Goal: Find specific page/section: Find specific page/section

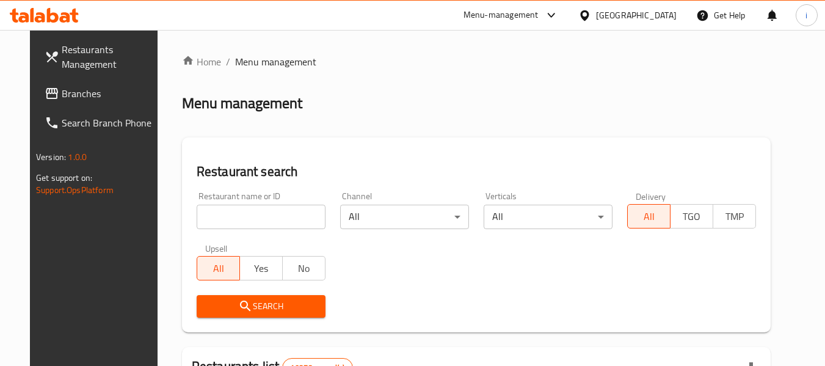
click at [591, 12] on icon at bounding box center [584, 15] width 13 height 13
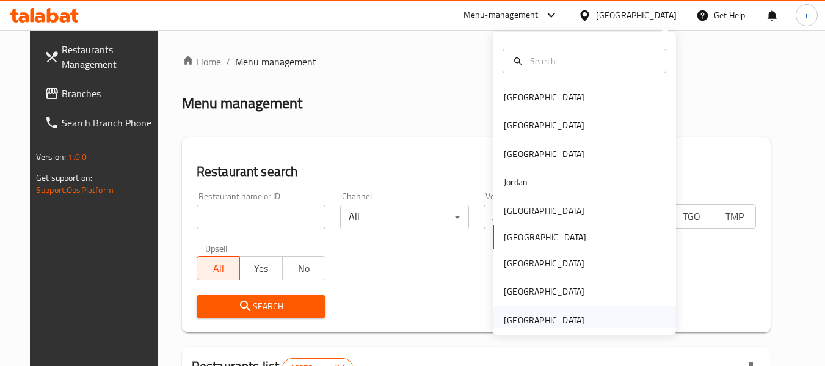
click at [544, 311] on div "[GEOGRAPHIC_DATA]" at bounding box center [544, 320] width 100 height 28
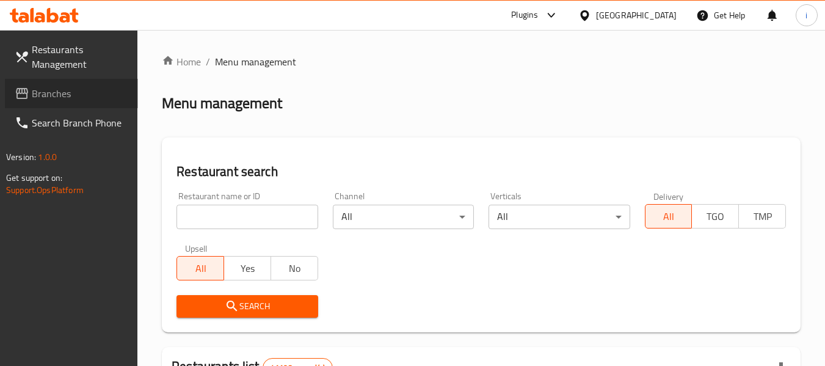
click at [78, 96] on span "Branches" at bounding box center [80, 93] width 96 height 15
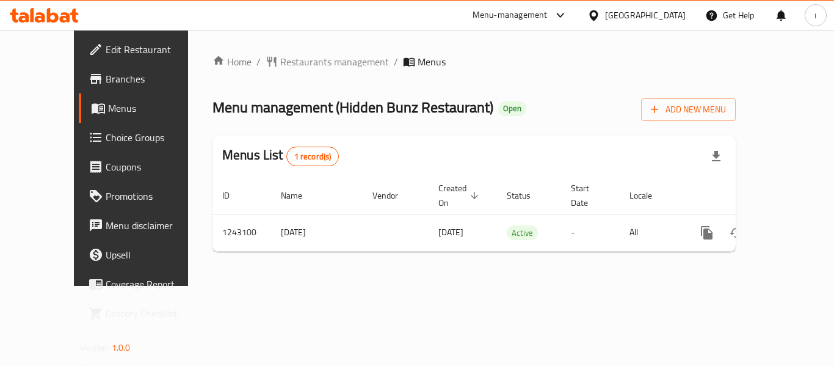
click at [70, 11] on icon at bounding box center [44, 15] width 69 height 15
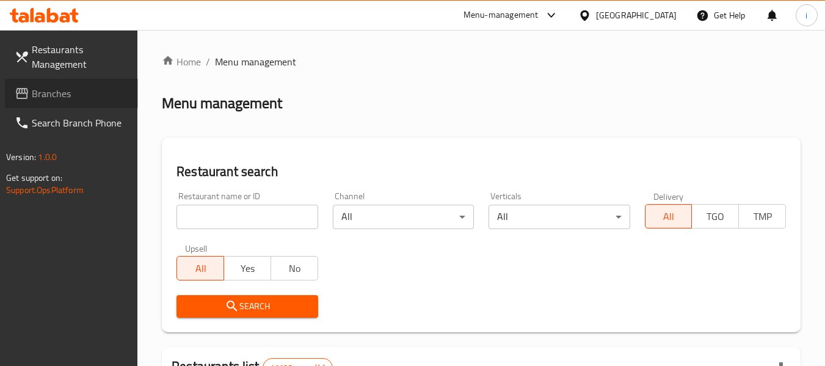
click at [91, 89] on span "Branches" at bounding box center [80, 93] width 96 height 15
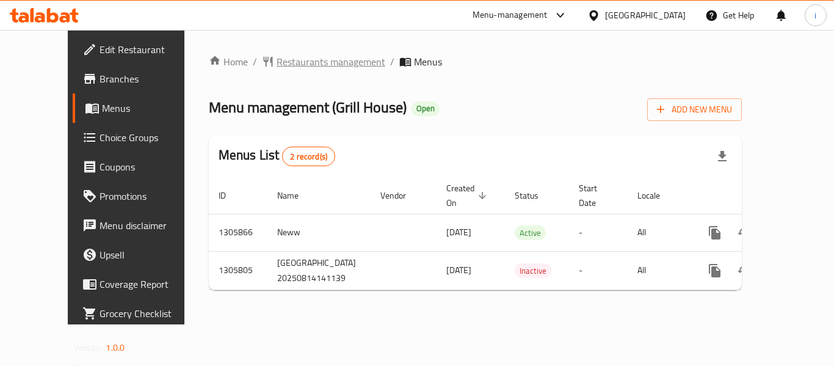
click at [286, 57] on span "Restaurants management" at bounding box center [331, 61] width 109 height 15
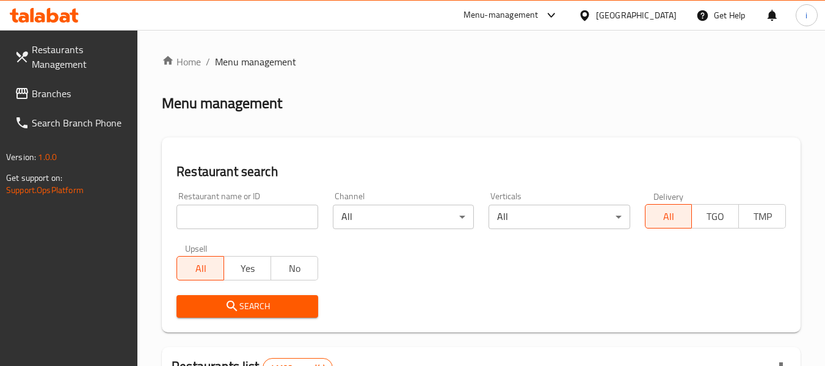
click at [226, 223] on input "search" at bounding box center [246, 216] width 141 height 24
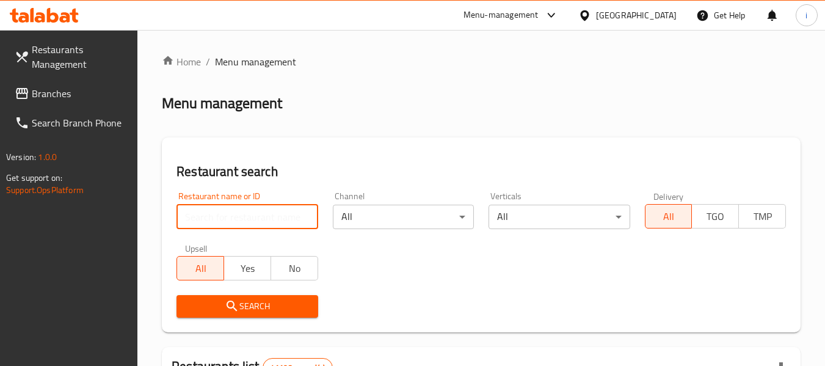
paste input "703880"
type input "703880"
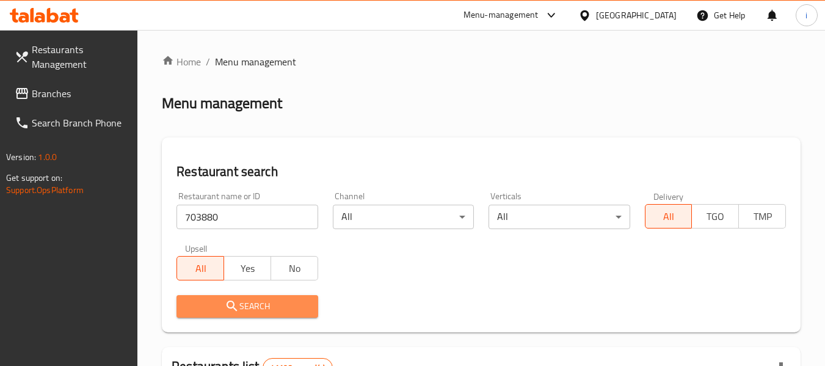
click at [222, 302] on span "Search" at bounding box center [246, 305] width 121 height 15
click at [222, 302] on div at bounding box center [412, 183] width 825 height 366
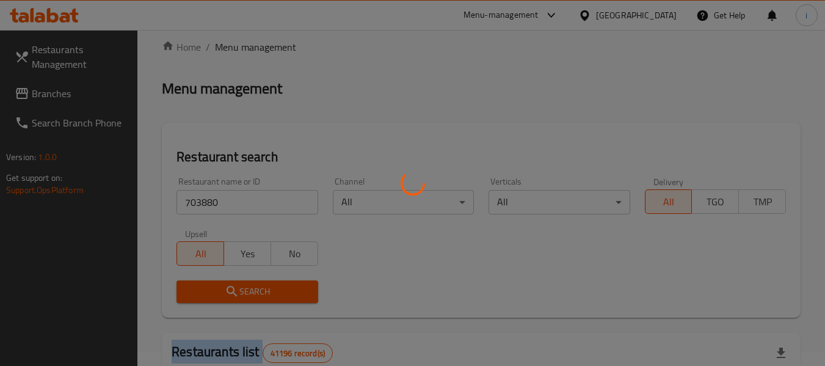
scroll to position [122, 0]
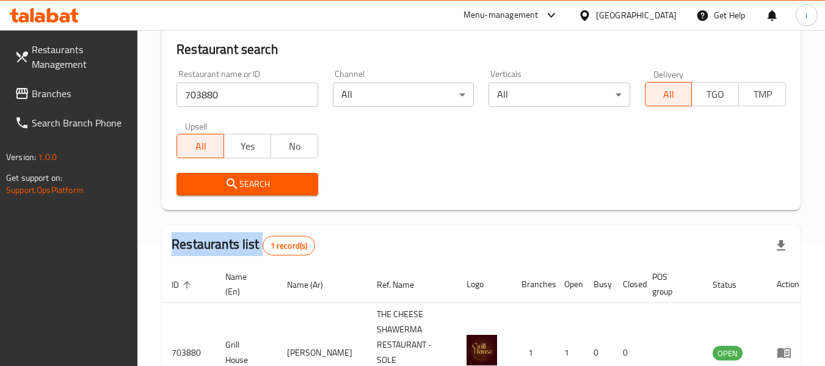
click at [55, 99] on span "Branches" at bounding box center [80, 93] width 96 height 15
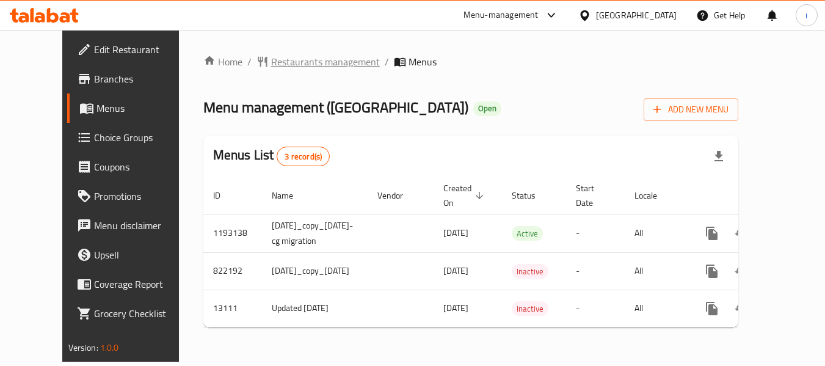
click at [305, 63] on span "Restaurants management" at bounding box center [325, 61] width 109 height 15
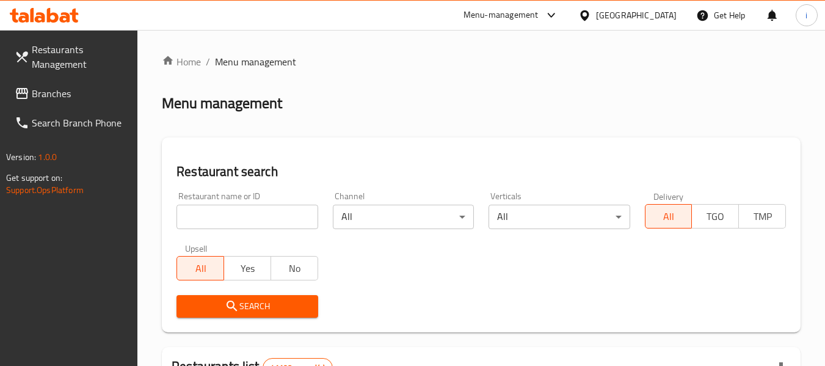
drag, startPoint x: 217, startPoint y: 222, endPoint x: 214, endPoint y: 235, distance: 13.0
click at [217, 222] on input "search" at bounding box center [246, 216] width 141 height 24
paste input "8038"
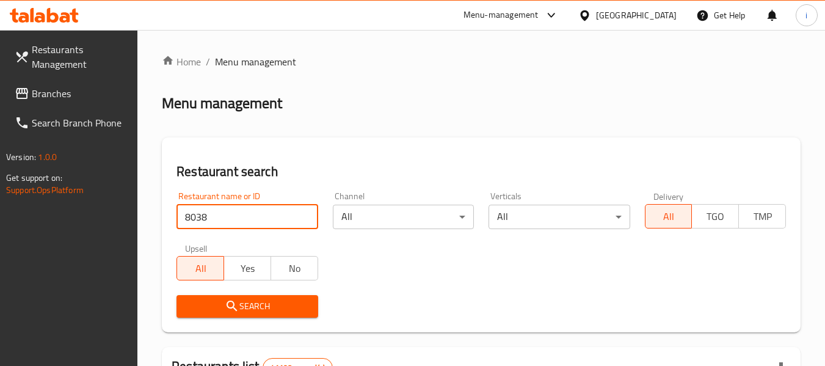
type input "8038"
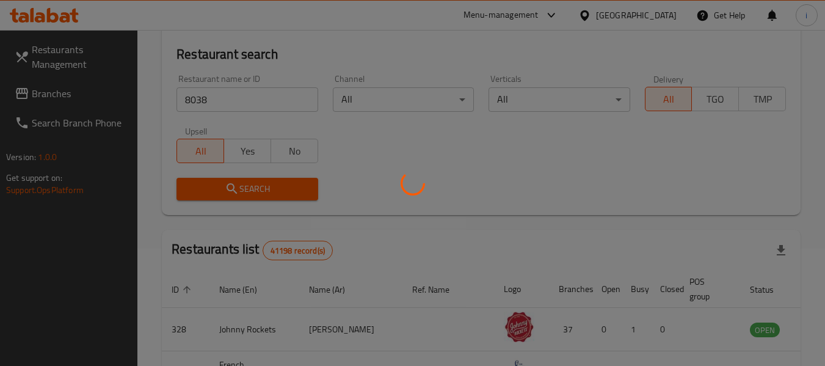
scroll to position [122, 0]
